Goal: Navigation & Orientation: Find specific page/section

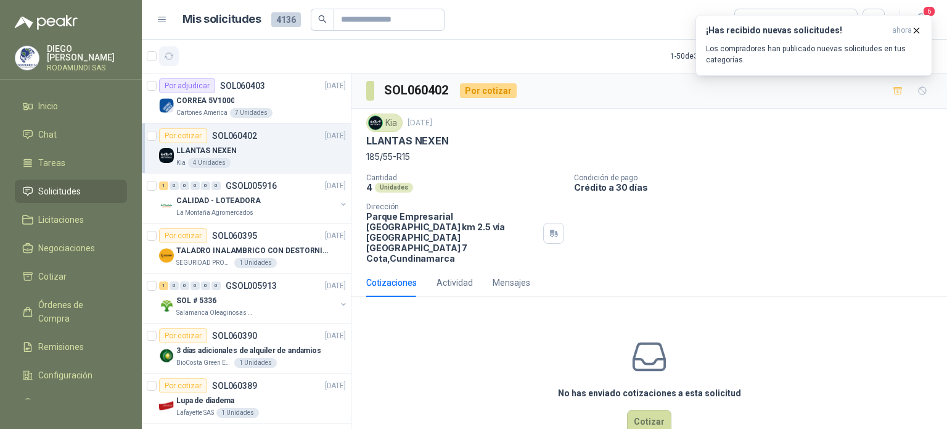
click at [166, 54] on icon "button" at bounding box center [169, 56] width 10 height 10
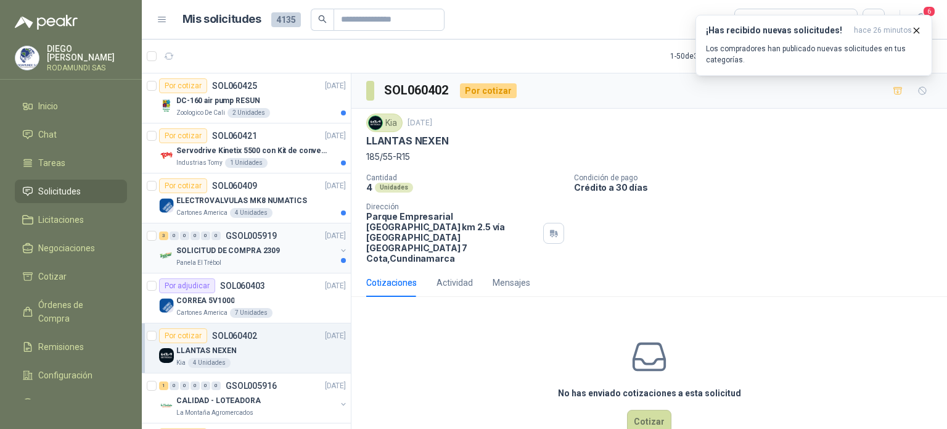
click at [271, 261] on div "Panela El Trébol" at bounding box center [256, 263] width 160 height 10
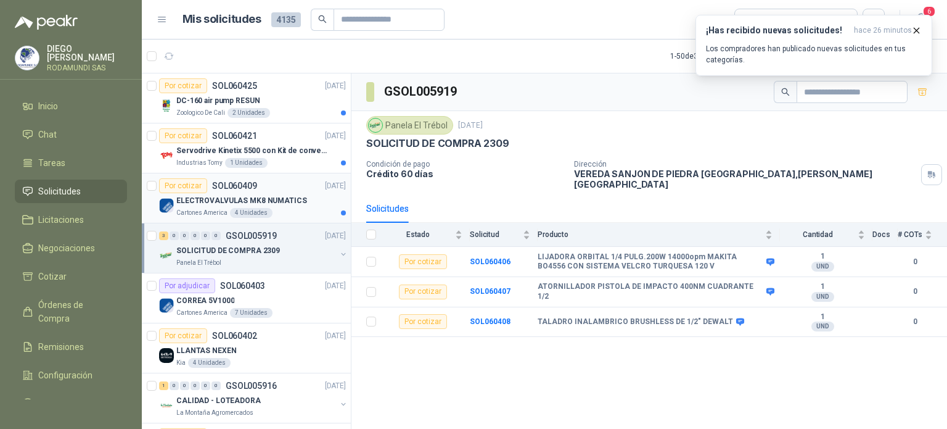
click at [281, 210] on div "Cartones America 4 Unidades" at bounding box center [261, 213] width 170 height 10
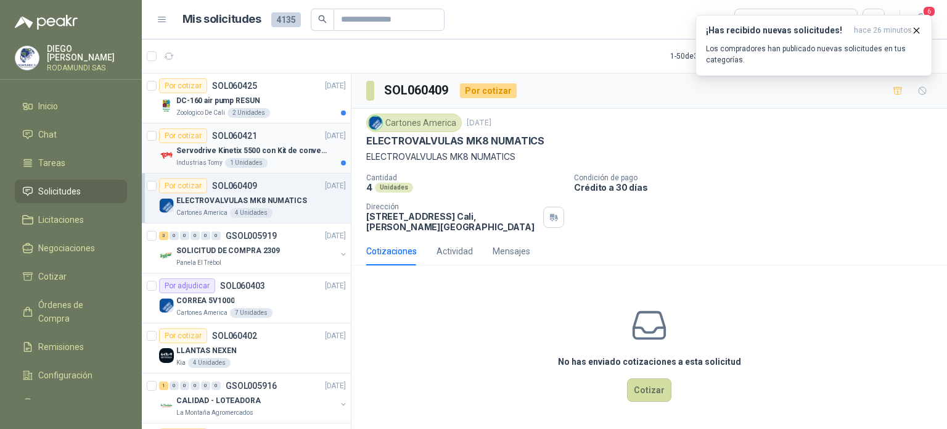
click at [274, 152] on p "Servodrive Kinetix 5500 con Kit de conversión y filtro (Ref 41350505)" at bounding box center [253, 151] width 154 height 12
